Goal: Task Accomplishment & Management: Complete application form

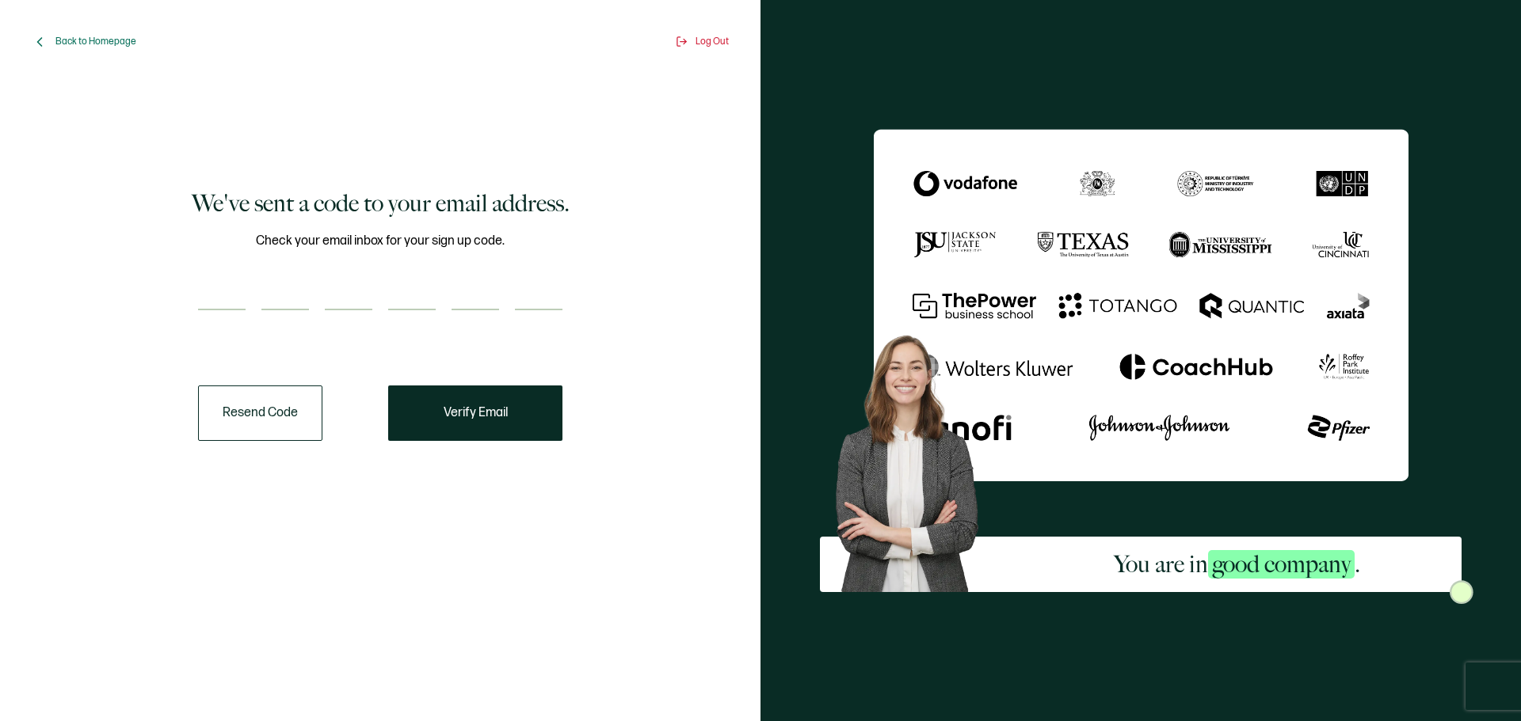
click at [241, 288] on input "number" at bounding box center [222, 295] width 48 height 32
type input "8"
type input "9"
type input "8"
type input "0"
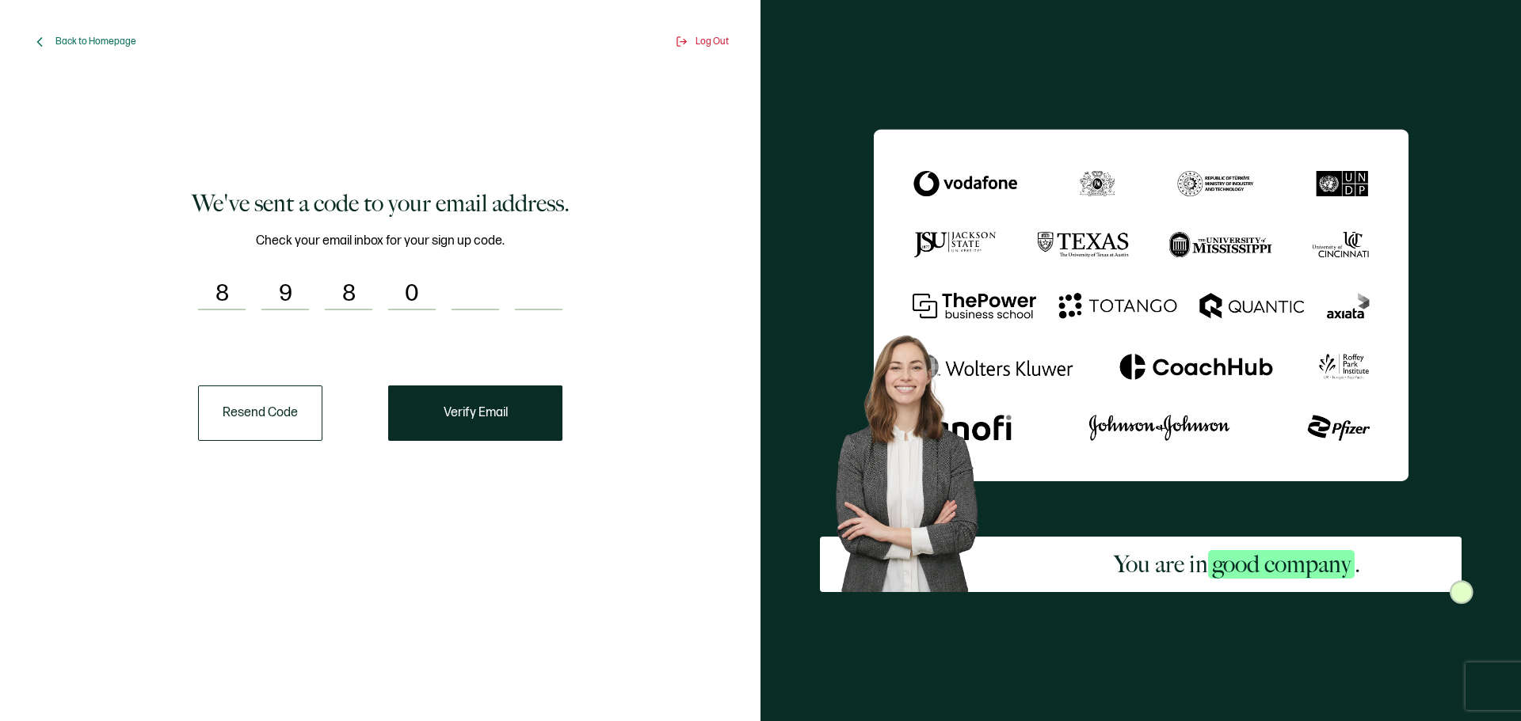
type input "0"
type input "2"
click at [451, 402] on button "Verify Email" at bounding box center [475, 413] width 174 height 55
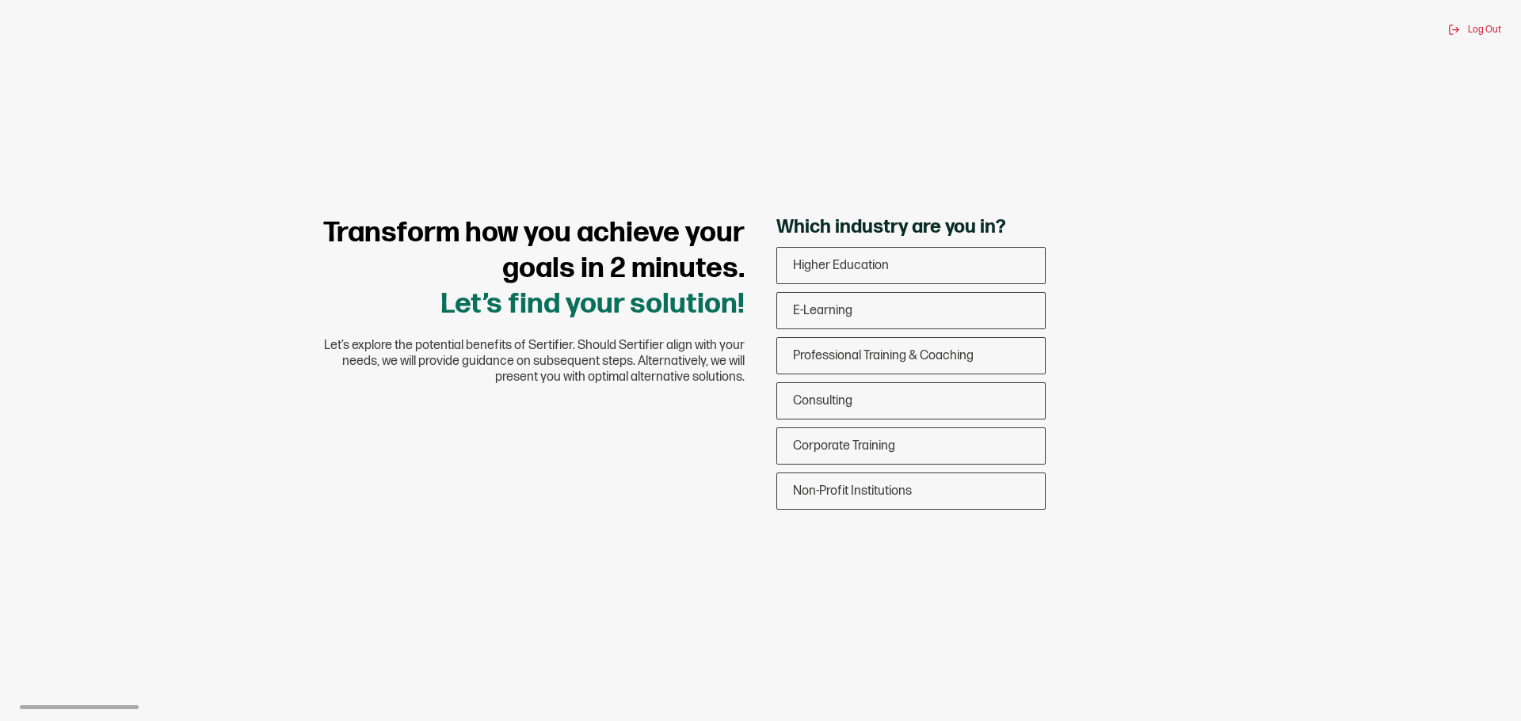
click at [850, 441] on span "Corporate Training" at bounding box center [844, 446] width 102 height 15
click at [0, 0] on input "Corporate Training" at bounding box center [0, 0] width 0 height 0
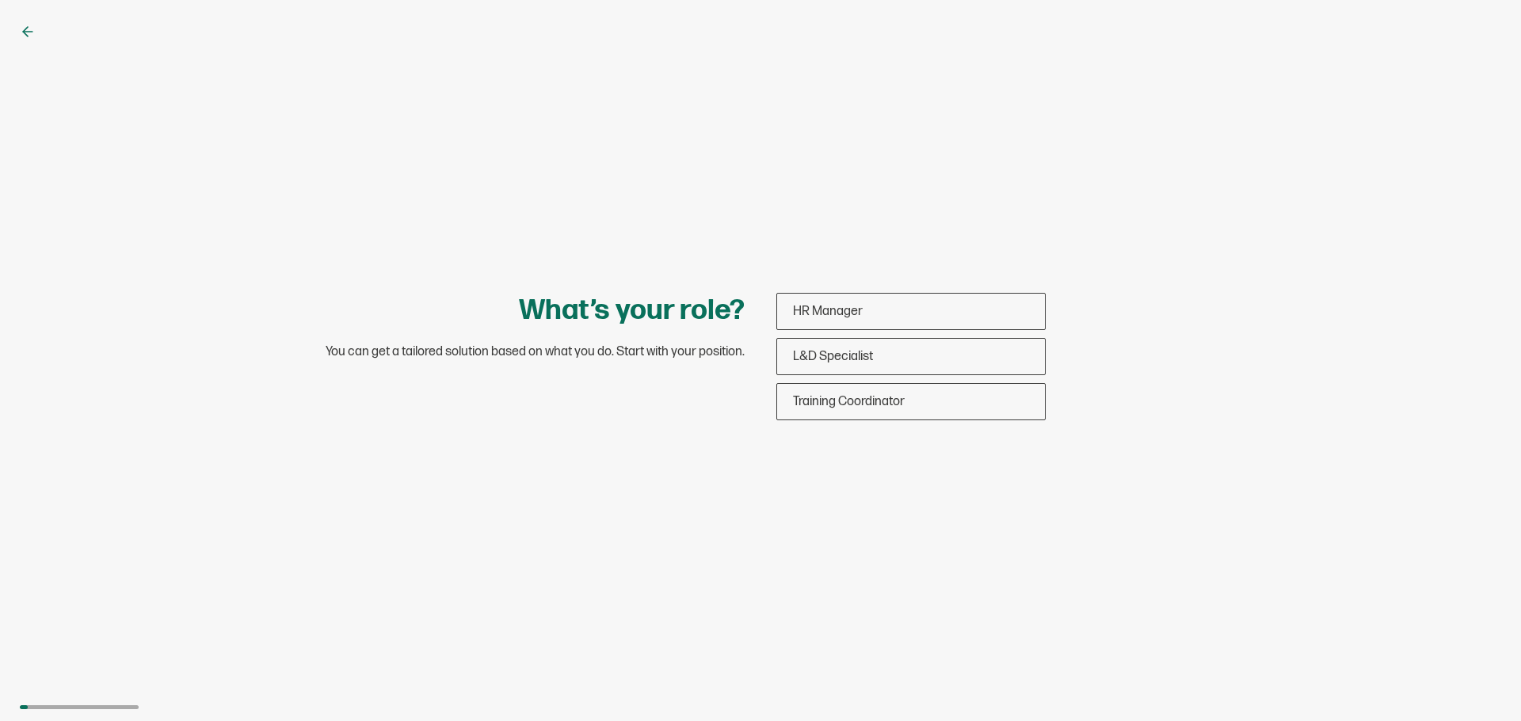
click at [871, 406] on span "Training Coordinator" at bounding box center [849, 401] width 112 height 15
click at [0, 0] on input "Training Coordinator" at bounding box center [0, 0] width 0 height 0
click at [852, 314] on span "Employees" at bounding box center [823, 311] width 61 height 15
click at [0, 0] on input "Employees" at bounding box center [0, 0] width 0 height 0
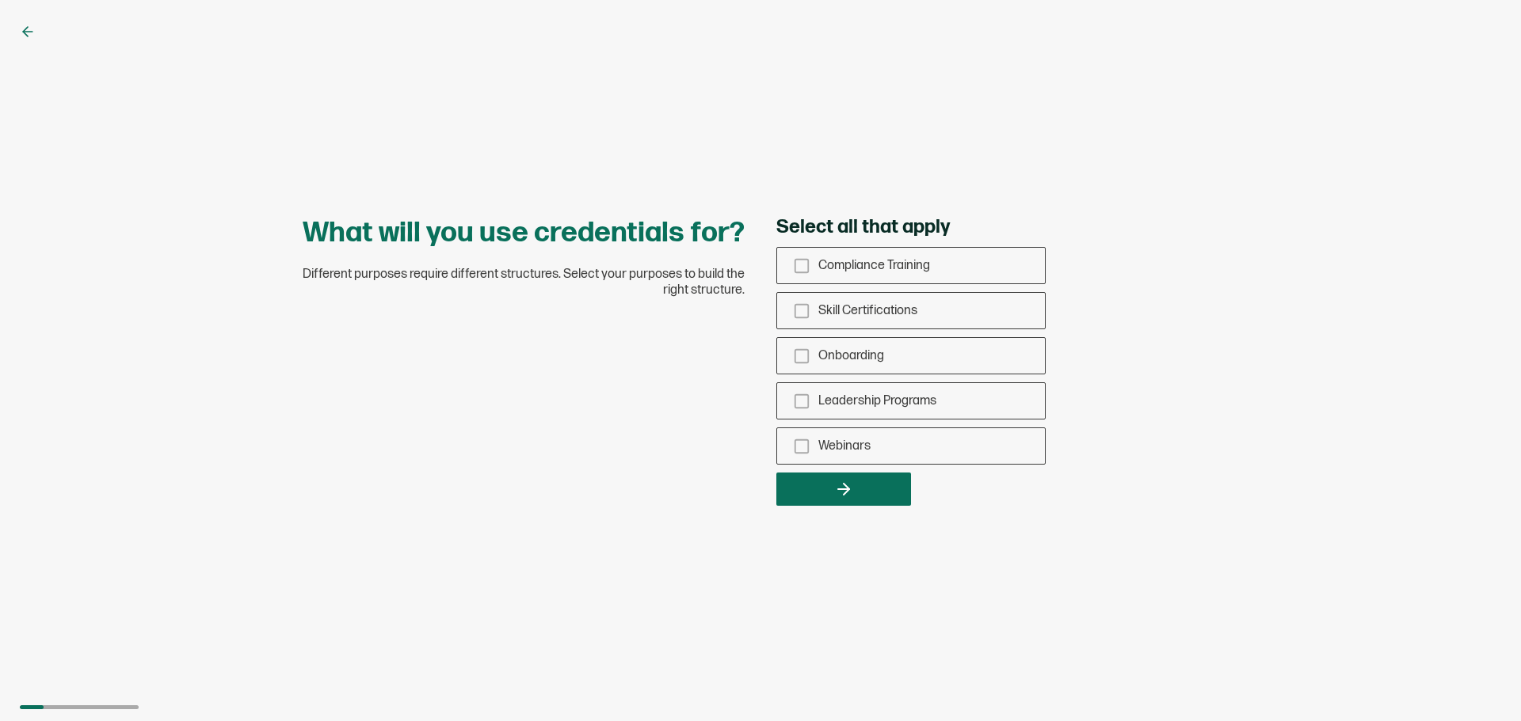
click at [830, 272] on span "Compliance Training" at bounding box center [874, 265] width 112 height 15
click at [0, 0] on input "Compliance Training" at bounding box center [0, 0] width 0 height 0
click at [855, 496] on button "button" at bounding box center [843, 489] width 135 height 33
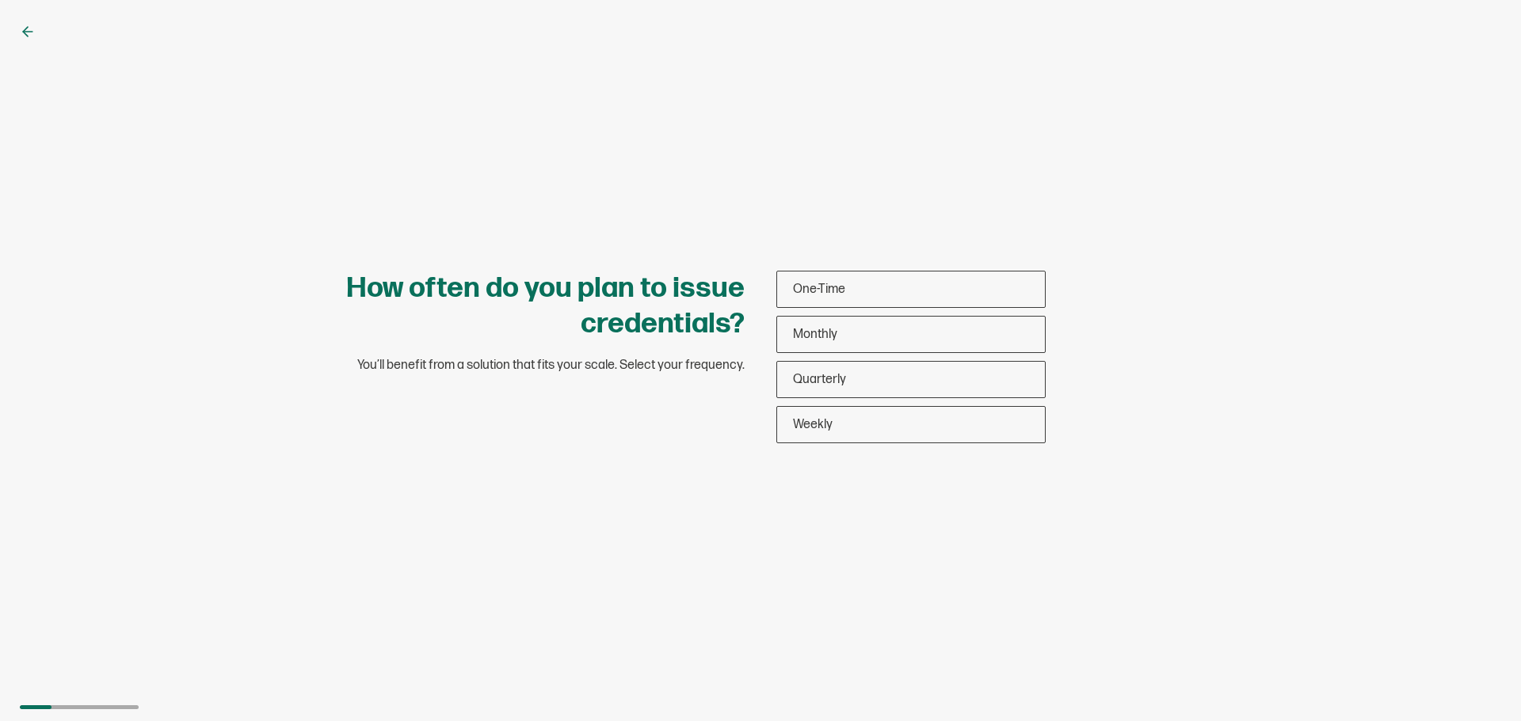
click at [860, 337] on div "Monthly" at bounding box center [911, 334] width 268 height 37
click at [0, 0] on input "Monthly" at bounding box center [0, 0] width 0 height 0
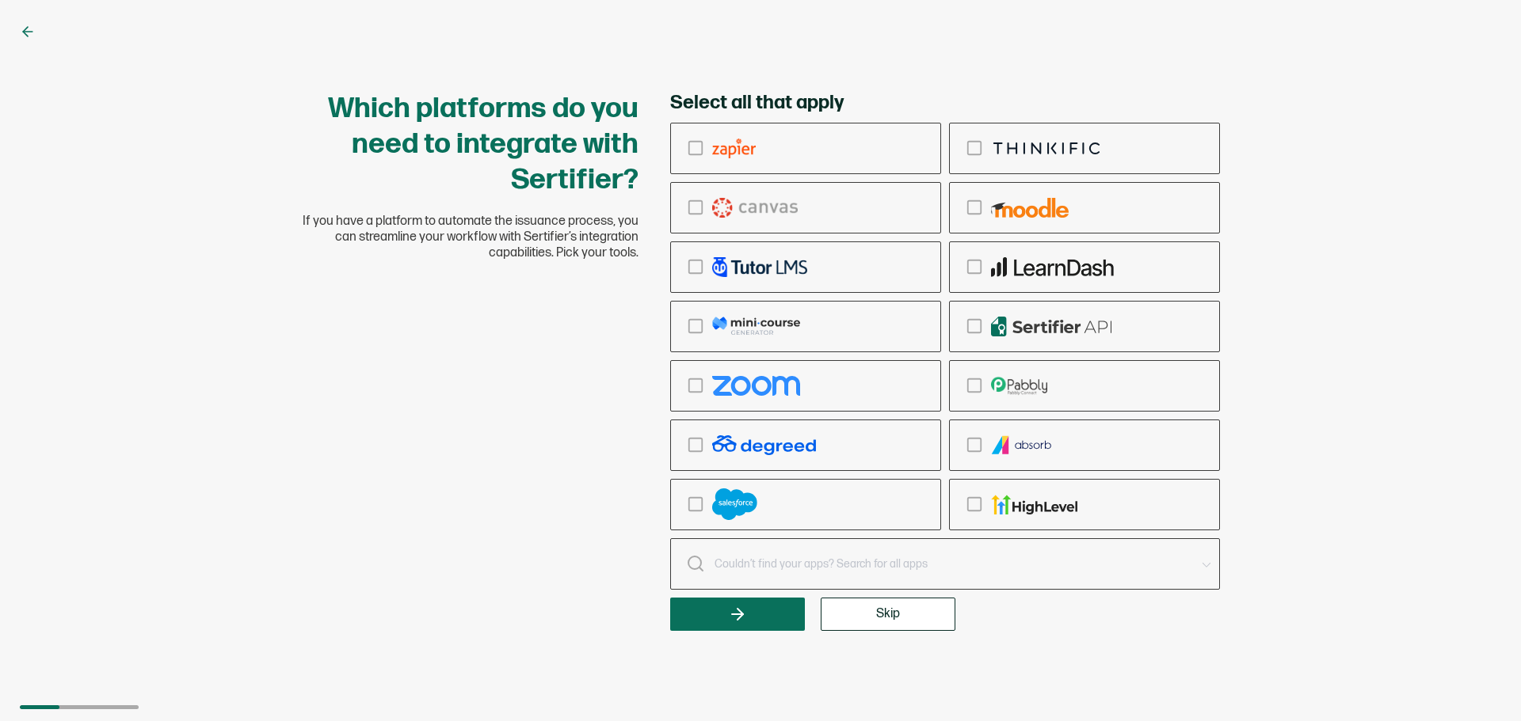
click at [897, 630] on button "Skip" at bounding box center [887, 614] width 135 height 33
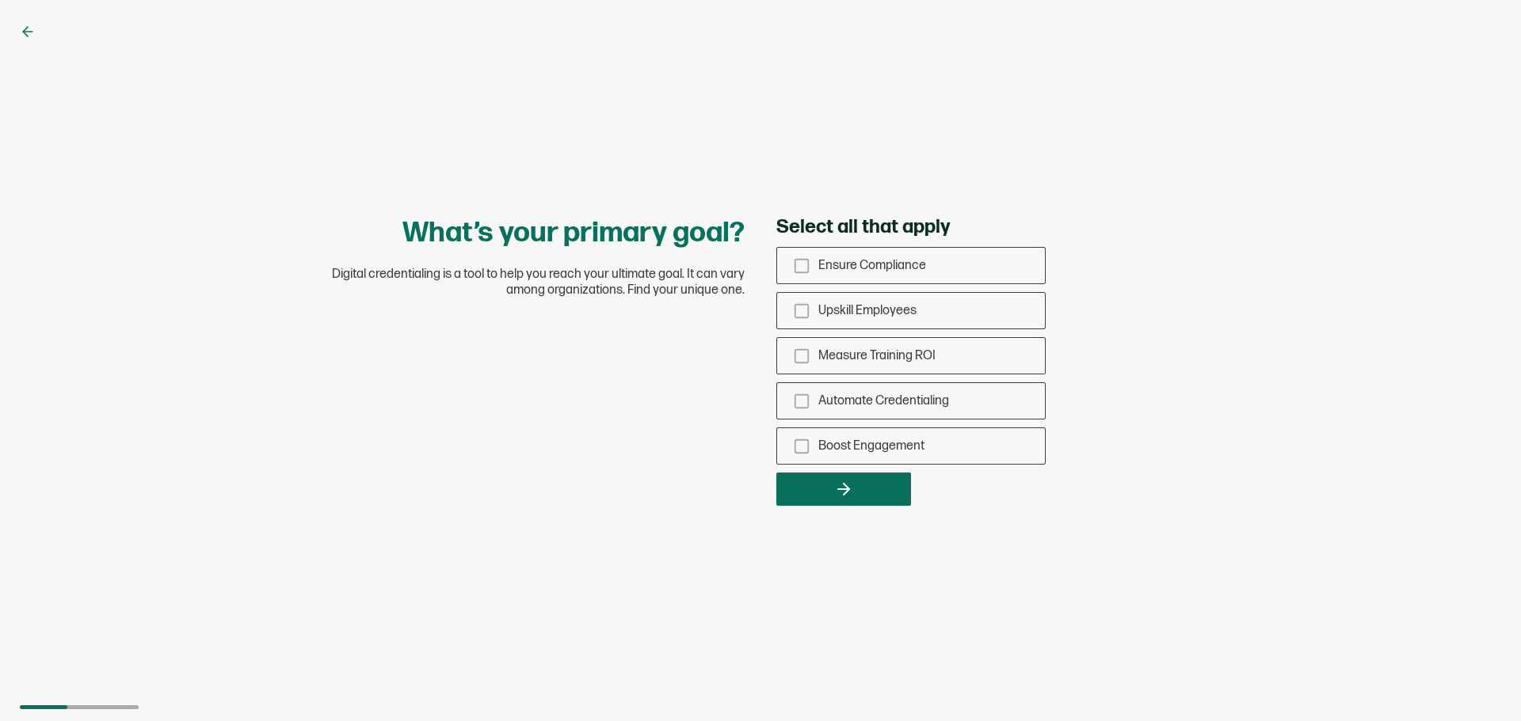
click at [855, 493] on button "button" at bounding box center [843, 489] width 135 height 33
click at [903, 451] on span "Boost Engagement" at bounding box center [871, 446] width 106 height 15
click at [0, 0] on input "Boost Engagement" at bounding box center [0, 0] width 0 height 0
click at [843, 485] on icon "button" at bounding box center [846, 489] width 6 height 11
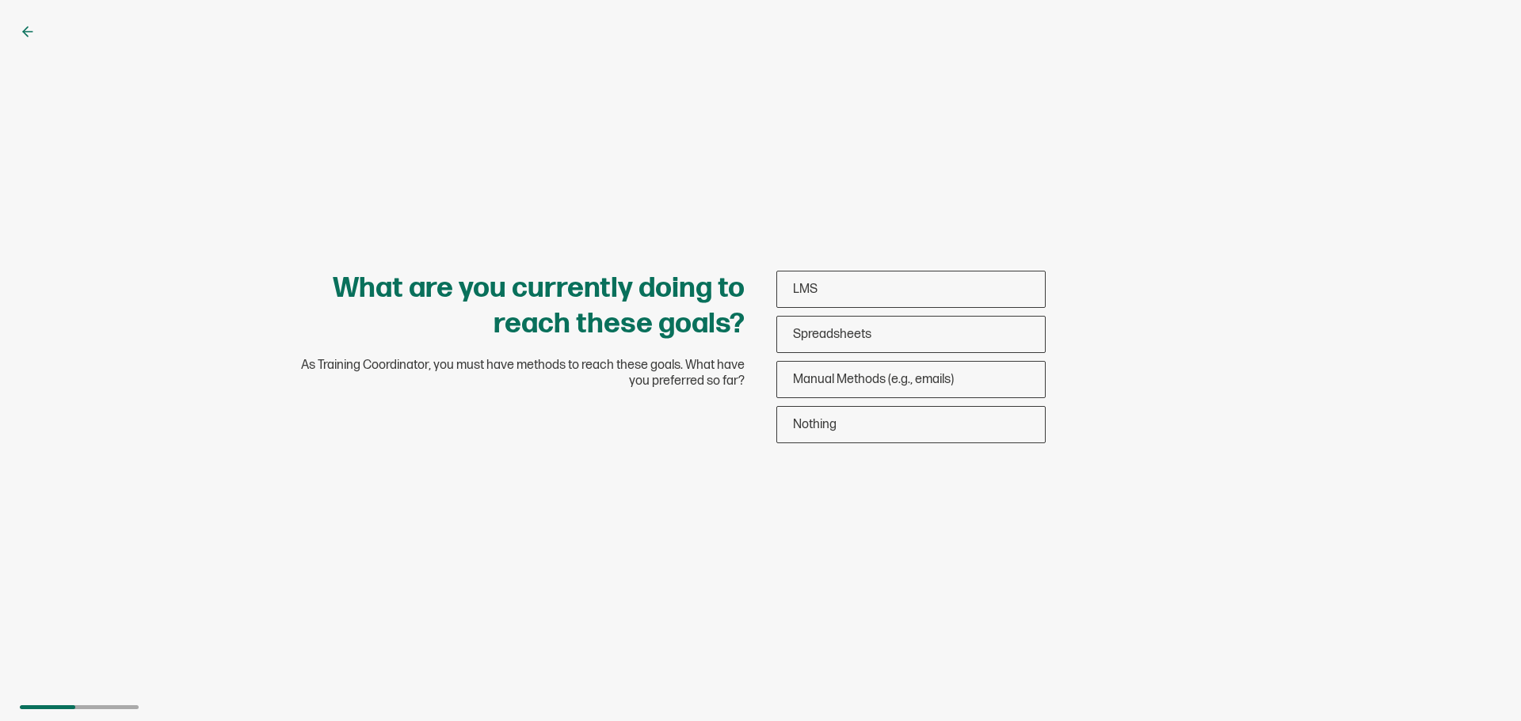
click at [844, 432] on div "Nothing" at bounding box center [911, 424] width 268 height 37
click at [0, 0] on input "Nothing" at bounding box center [0, 0] width 0 height 0
